Goal: Communication & Community: Answer question/provide support

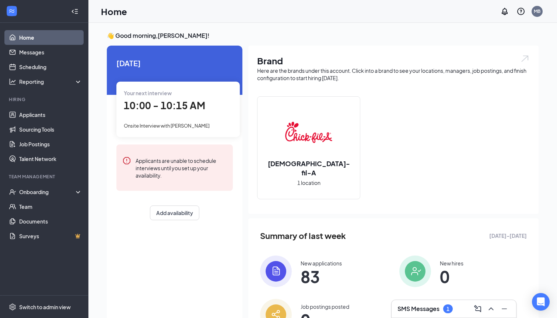
click at [423, 309] on h3 "SMS Messages" at bounding box center [418, 309] width 42 height 8
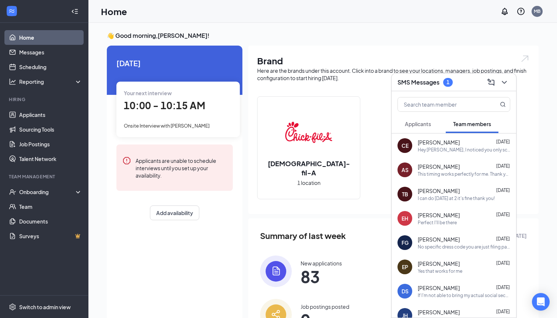
click at [413, 125] on span "Applicants" at bounding box center [418, 124] width 26 height 7
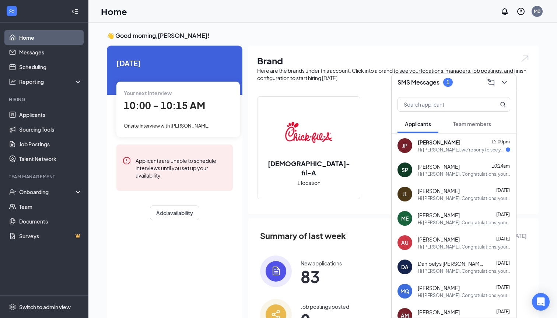
click at [432, 145] on span "[PERSON_NAME]" at bounding box center [438, 142] width 43 height 7
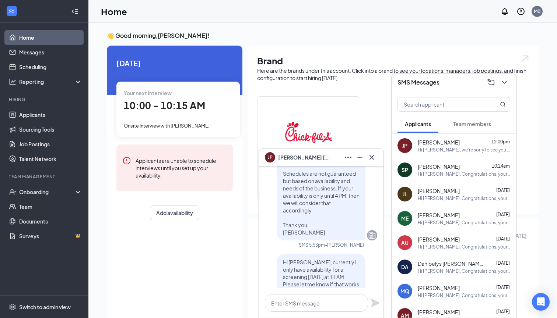
scroll to position [-582, 0]
click at [30, 54] on link "Messages" at bounding box center [50, 52] width 63 height 15
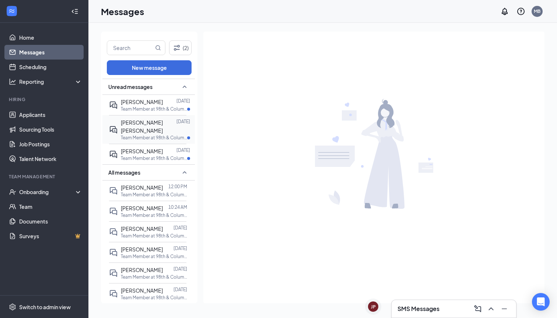
click at [133, 132] on span "[PERSON_NAME] [PERSON_NAME]" at bounding box center [142, 126] width 42 height 15
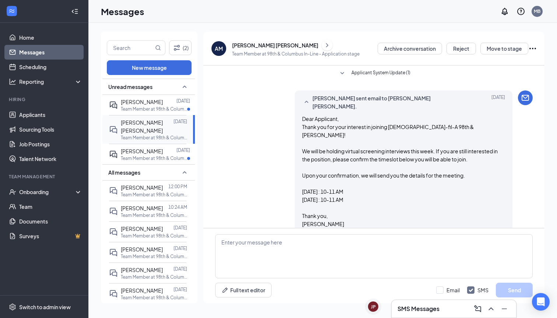
scroll to position [180, 0]
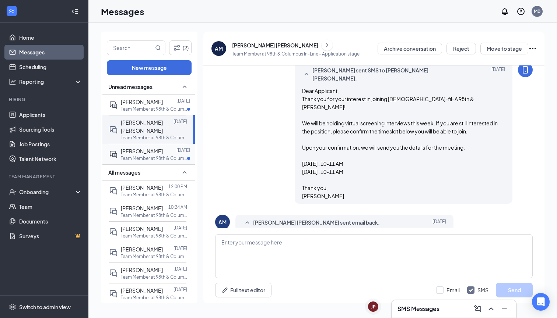
click at [138, 156] on p "Team Member at 98th & Columbus In-Line" at bounding box center [154, 158] width 66 height 6
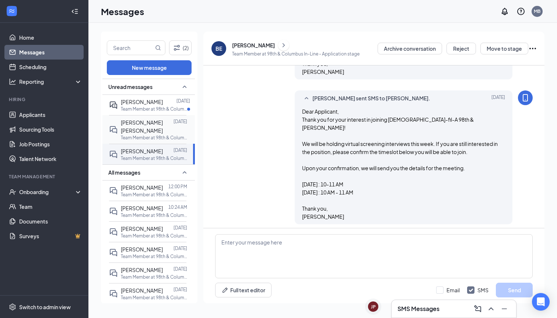
scroll to position [172, 0]
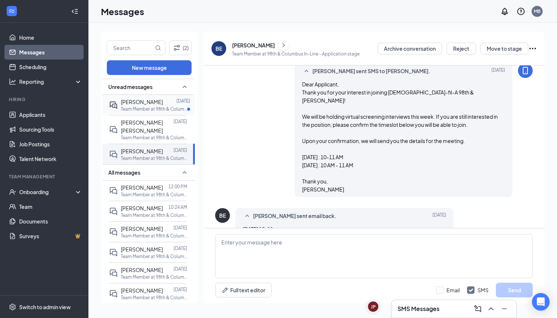
click at [140, 105] on div "[PERSON_NAME]" at bounding box center [142, 102] width 42 height 8
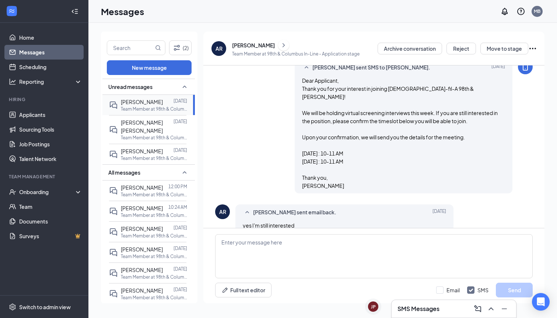
scroll to position [212, 0]
